Goal: Transaction & Acquisition: Book appointment/travel/reservation

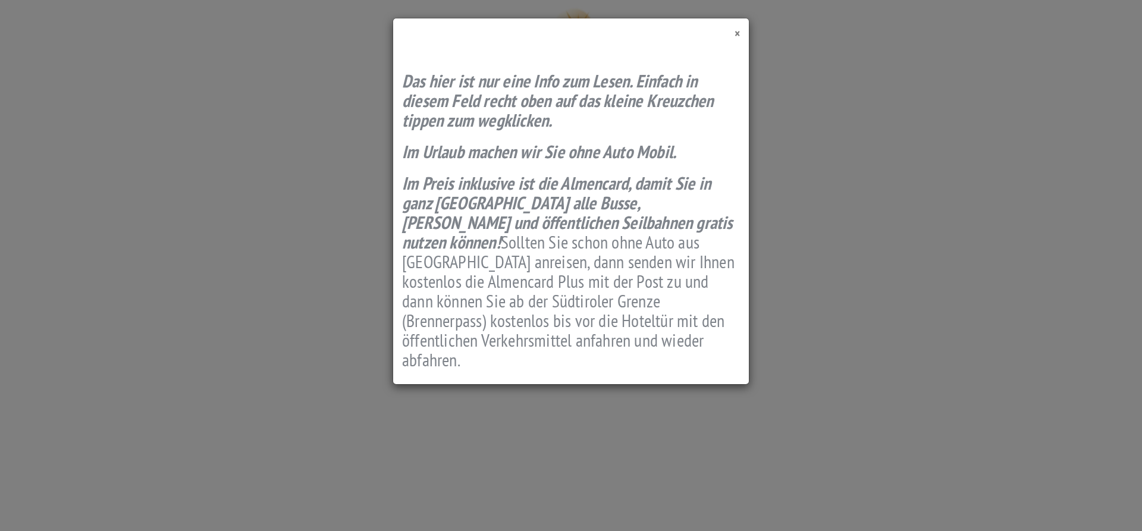
click at [736, 32] on span "×" at bounding box center [736, 34] width 5 height 16
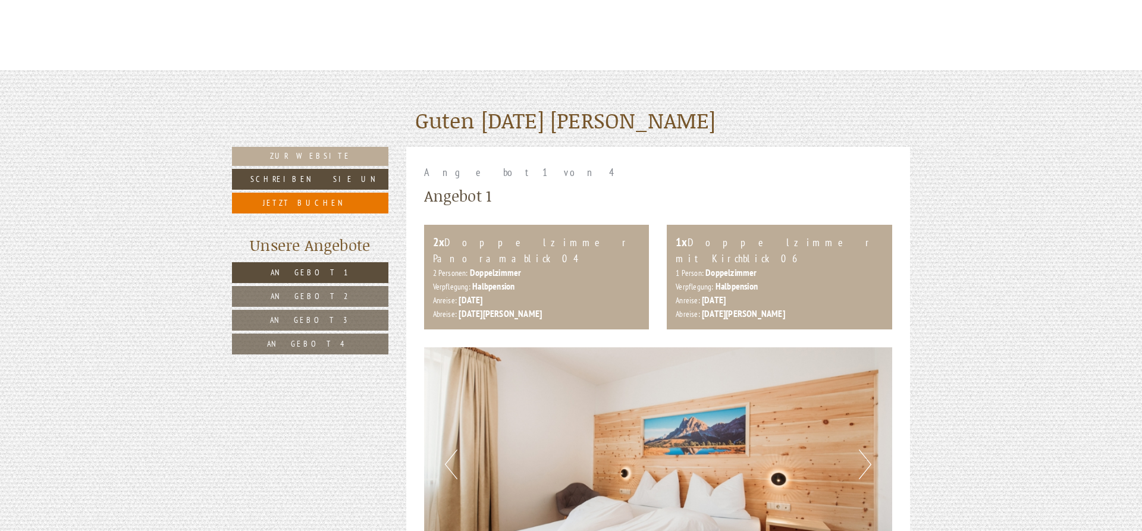
scroll to position [485, 0]
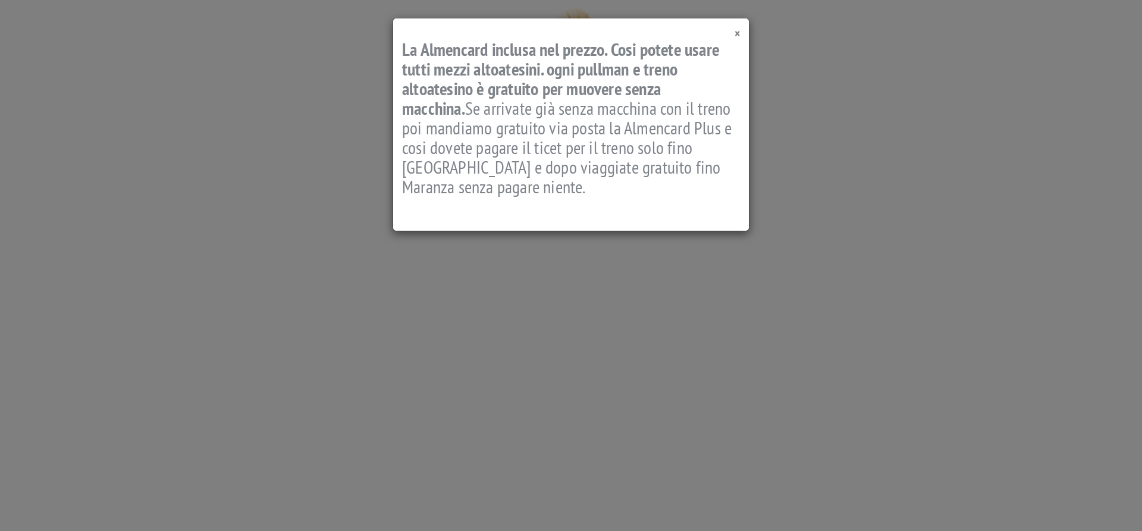
click at [737, 35] on span "×" at bounding box center [736, 34] width 5 height 16
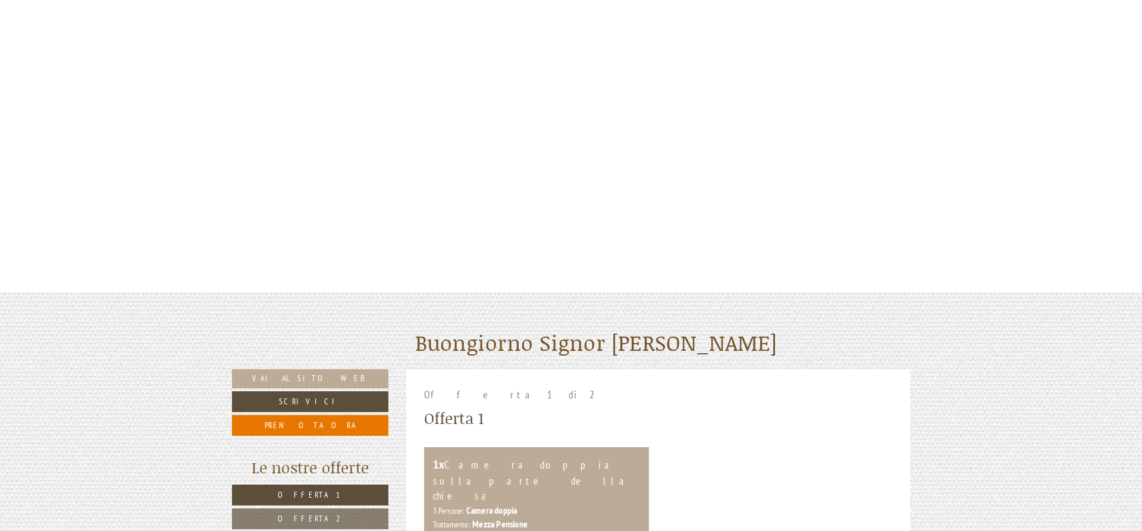
scroll to position [546, 0]
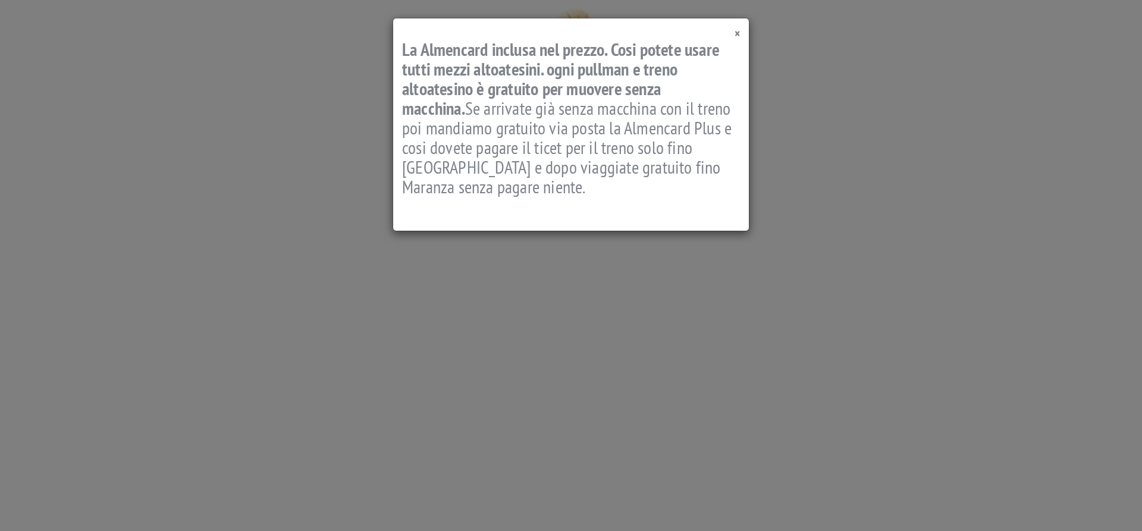
click at [738, 34] on span "×" at bounding box center [736, 34] width 5 height 16
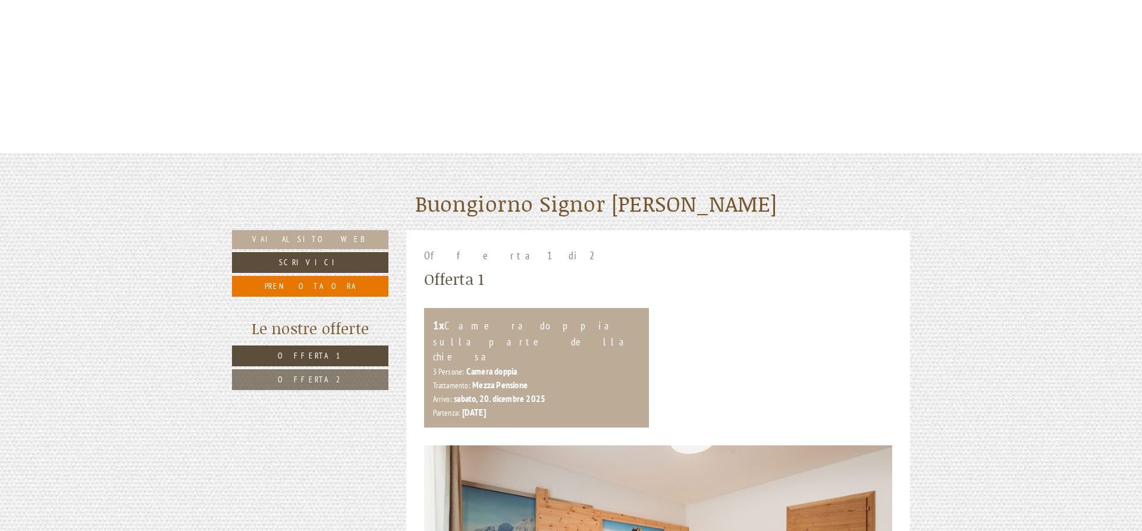
scroll to position [303, 0]
